Goal: Task Accomplishment & Management: Use online tool/utility

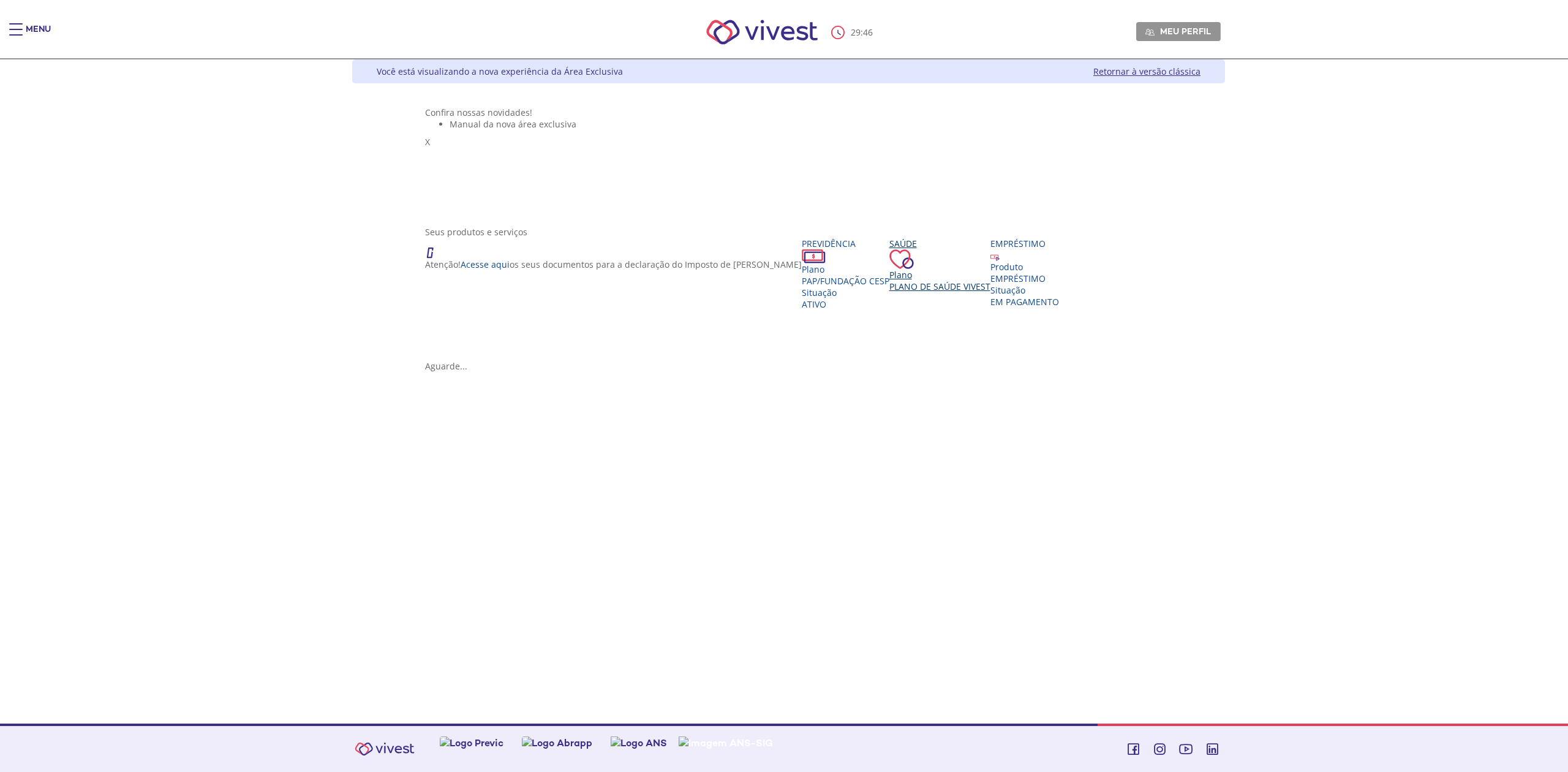
click at [890, 293] on span "Plano de Saúde VIVEST" at bounding box center [940, 286] width 101 height 11
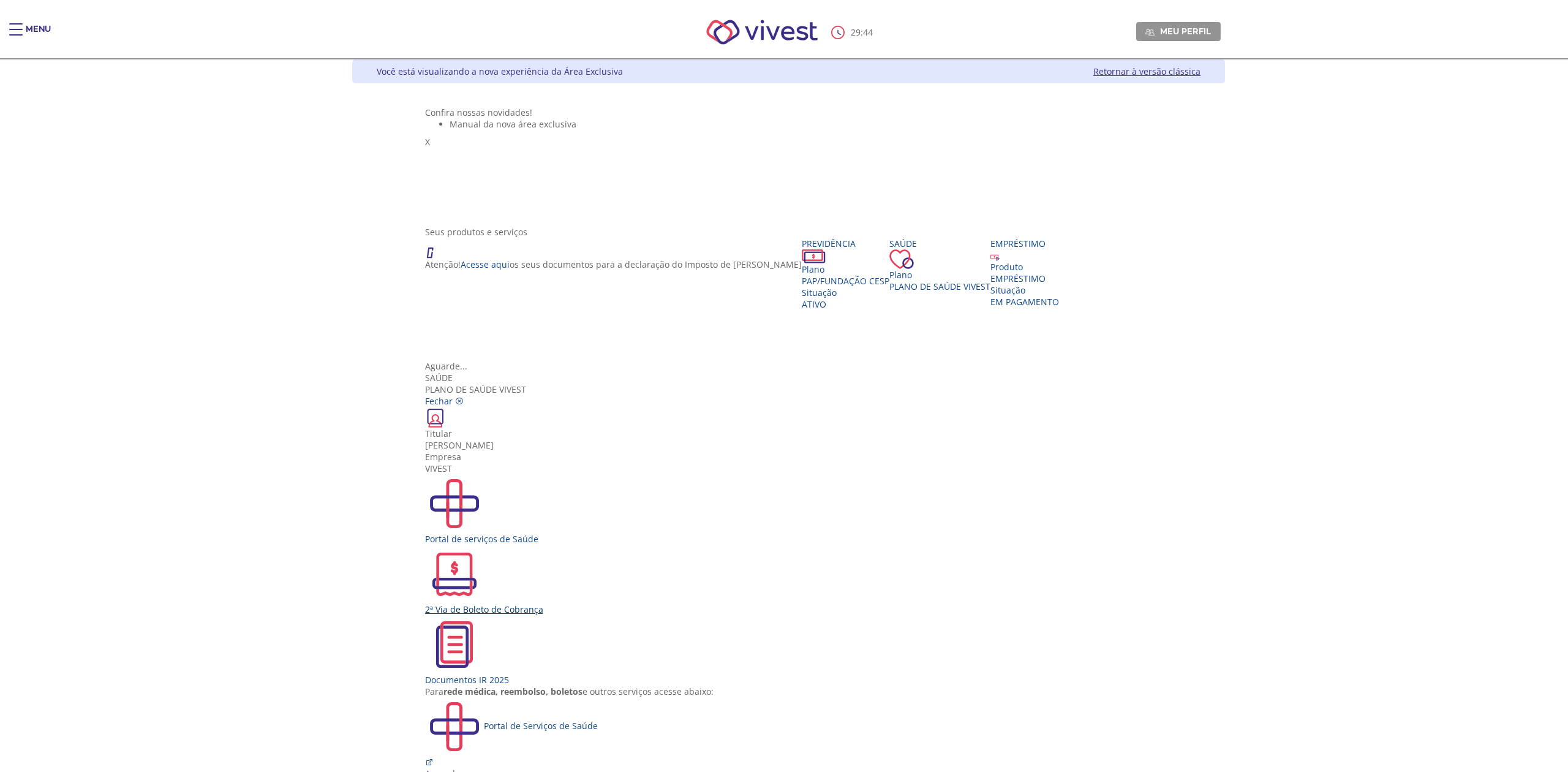
click at [704, 604] on div "2ª Via de Boleto de Cobrança" at bounding box center [789, 609] width 728 height 11
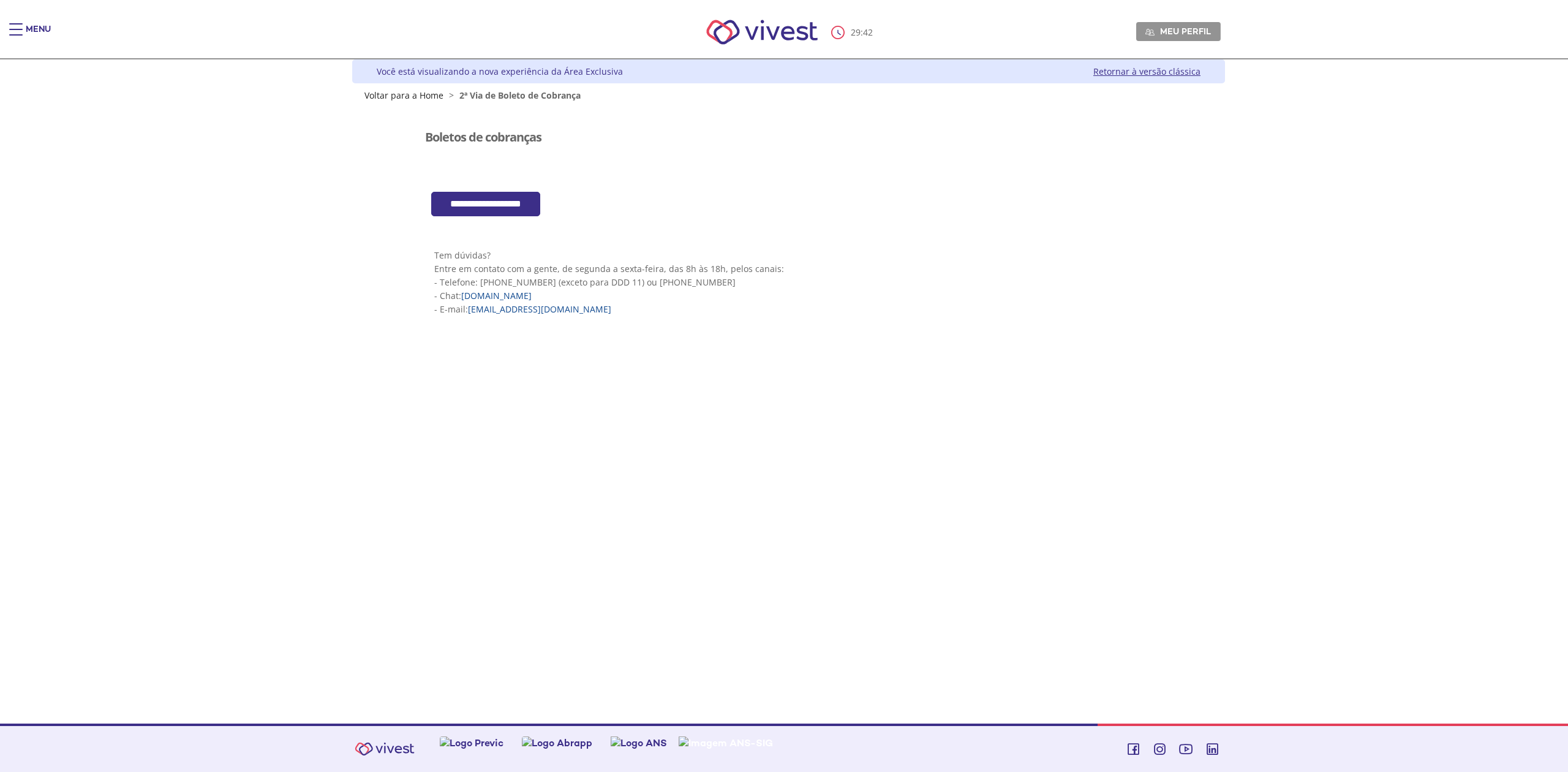
click at [471, 201] on input "**********" at bounding box center [485, 204] width 109 height 25
